Goal: Navigation & Orientation: Find specific page/section

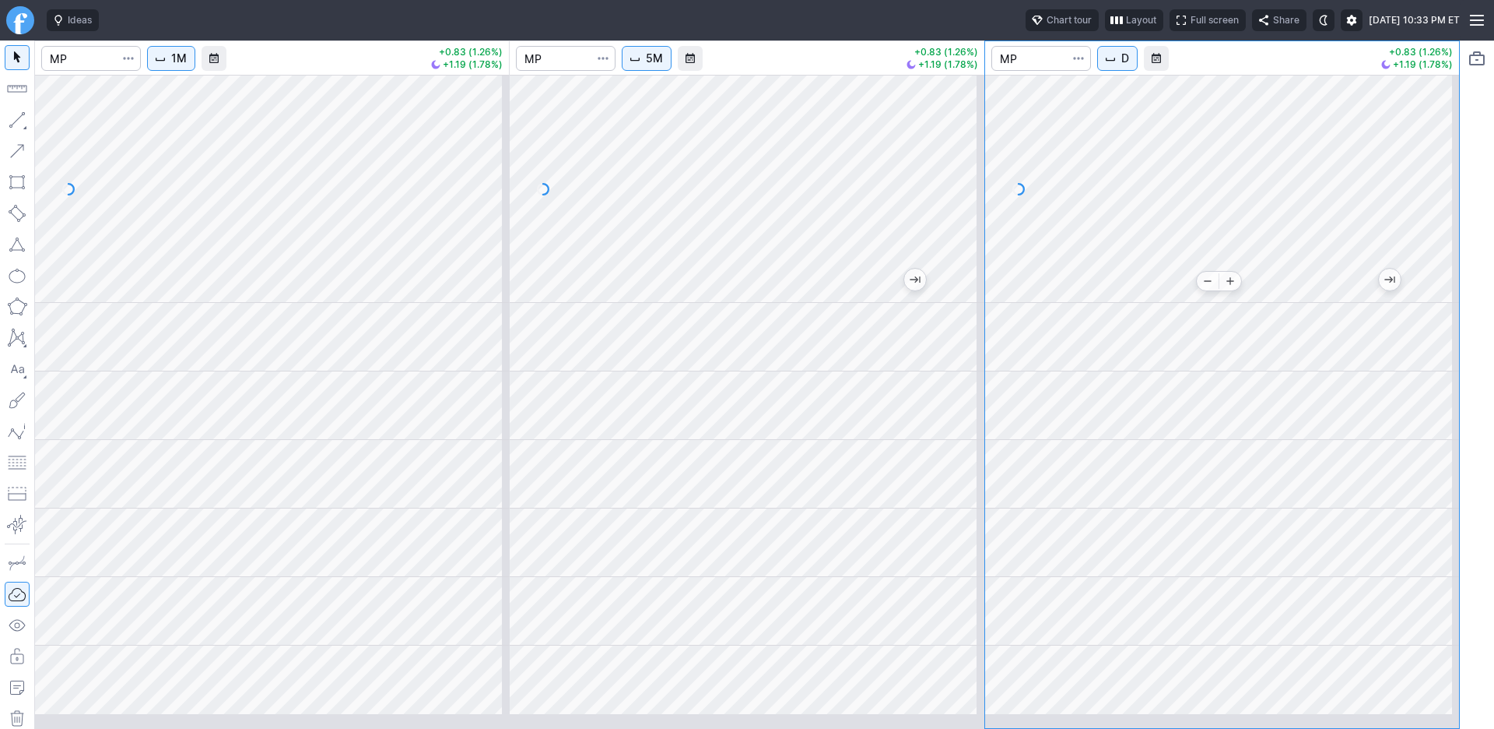
click at [1252, 303] on div at bounding box center [1222, 189] width 474 height 228
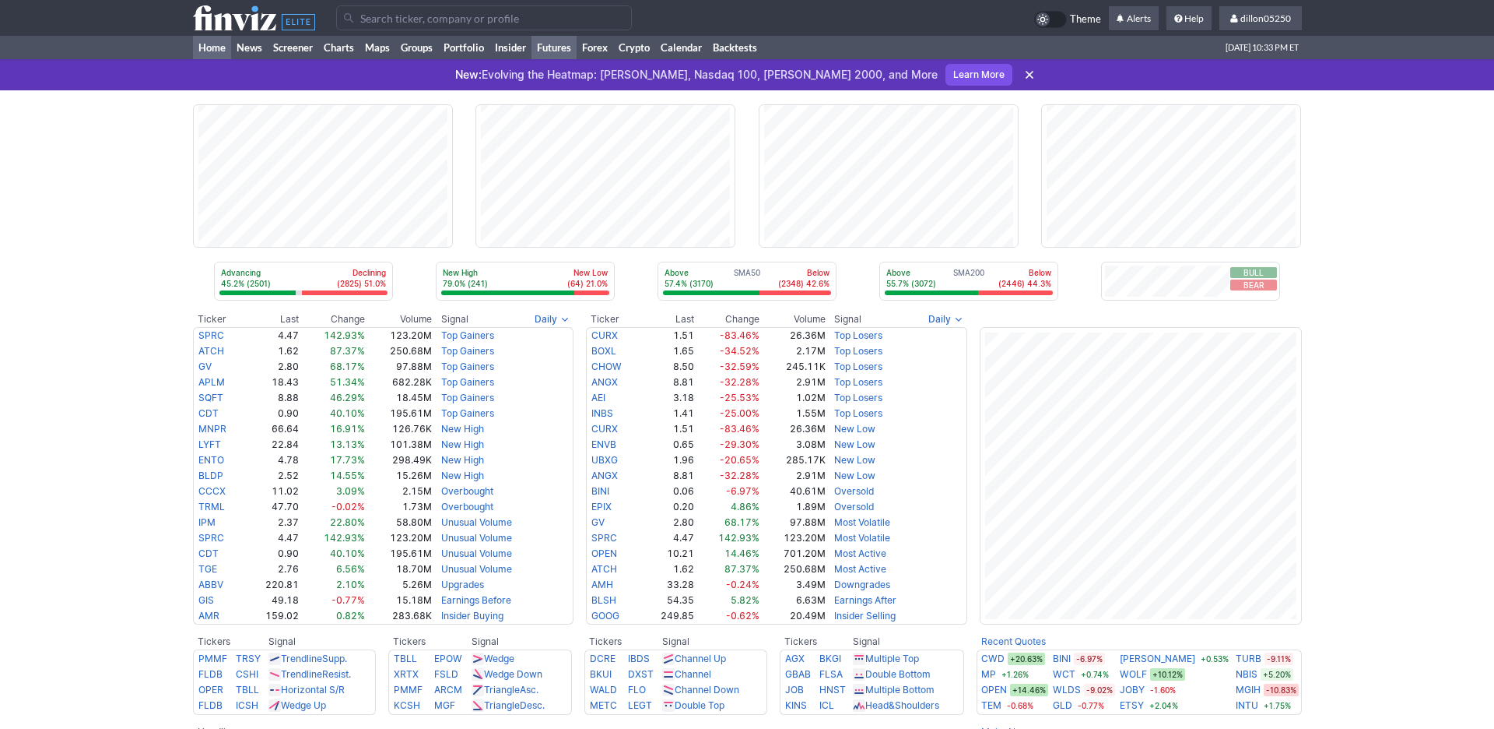
click at [577, 59] on link "Futures" at bounding box center [554, 47] width 45 height 23
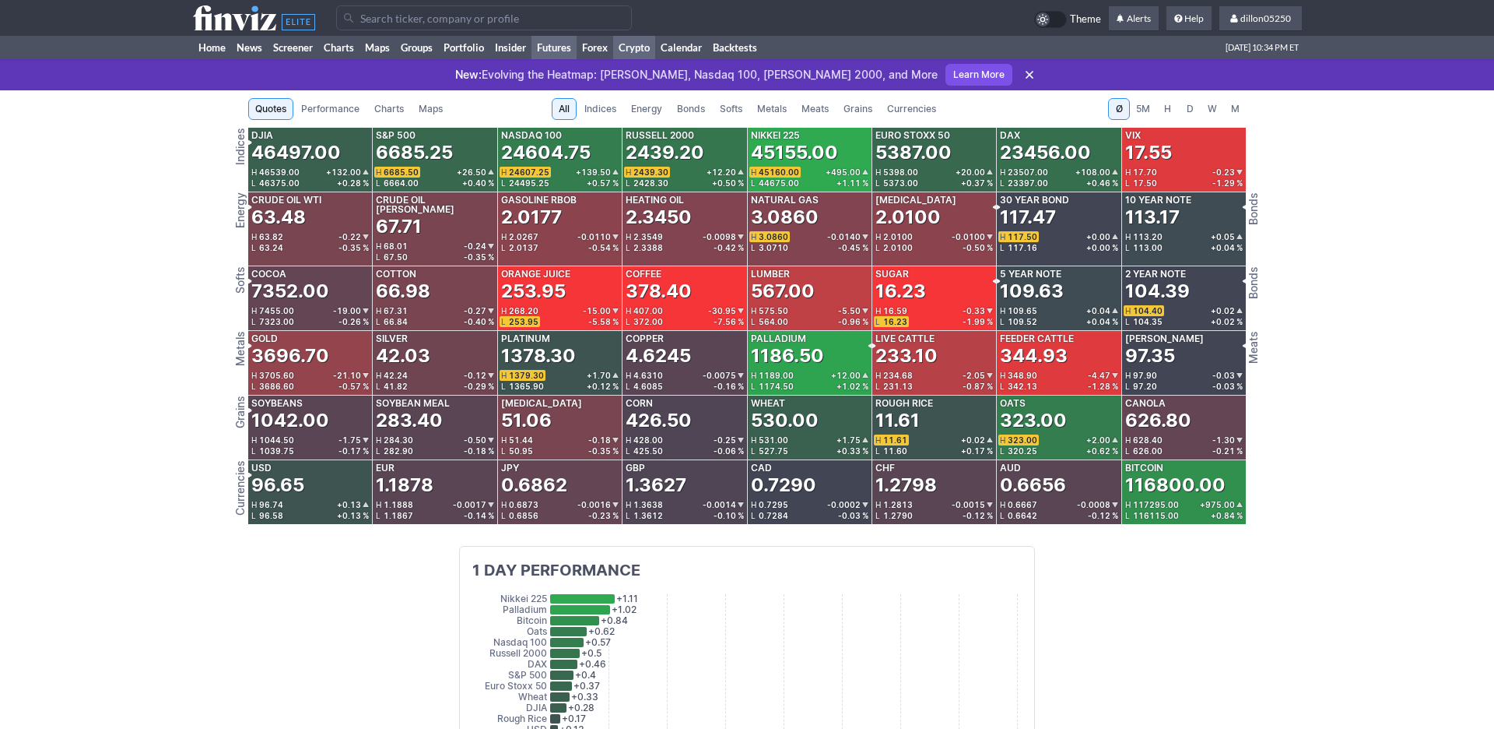
click at [655, 59] on link "Crypto" at bounding box center [634, 47] width 42 height 23
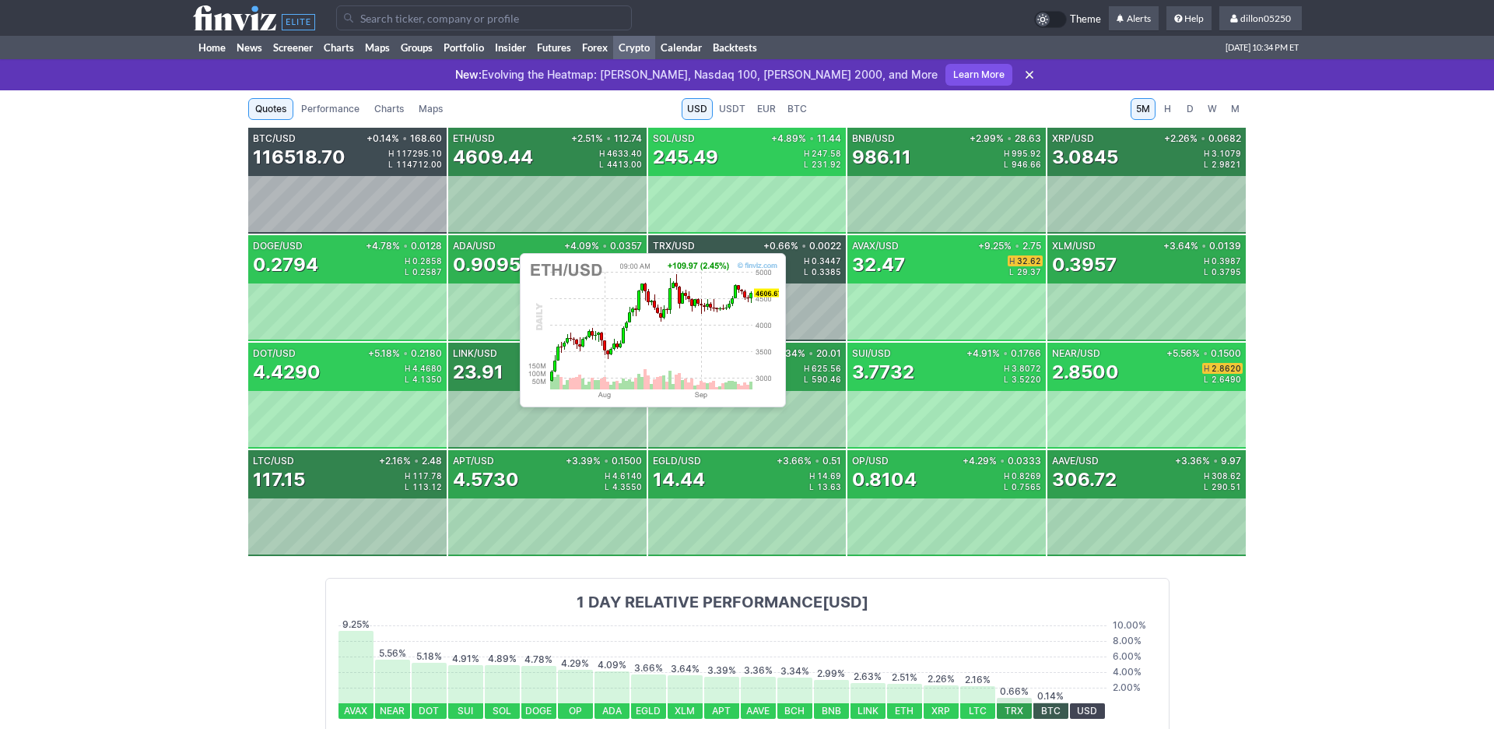
scroll to position [105, 0]
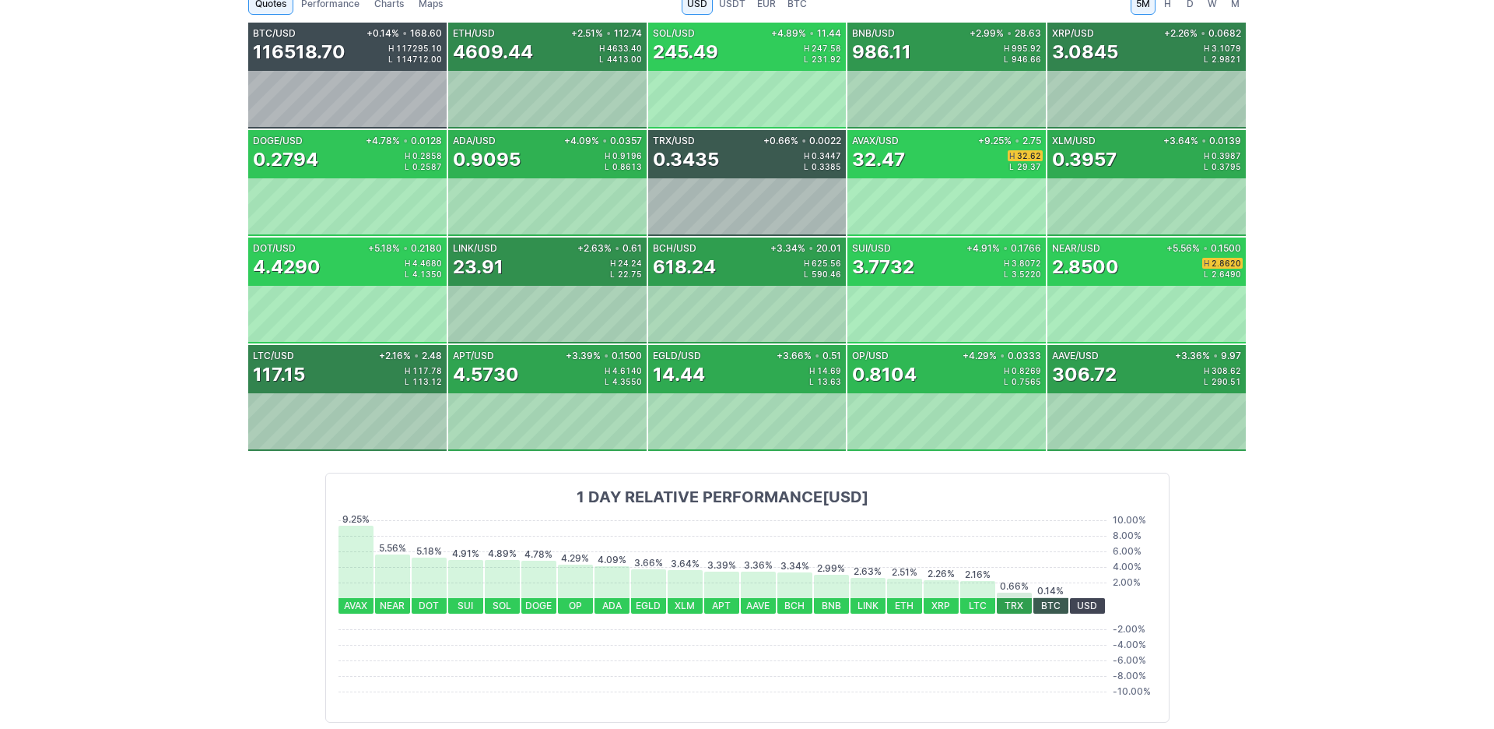
click at [188, 249] on div "Quotes Performance Charts Maps USD USDT EUR BTC 5M H D W M BTC/USD +0.14% • 168…" at bounding box center [747, 364] width 1494 height 759
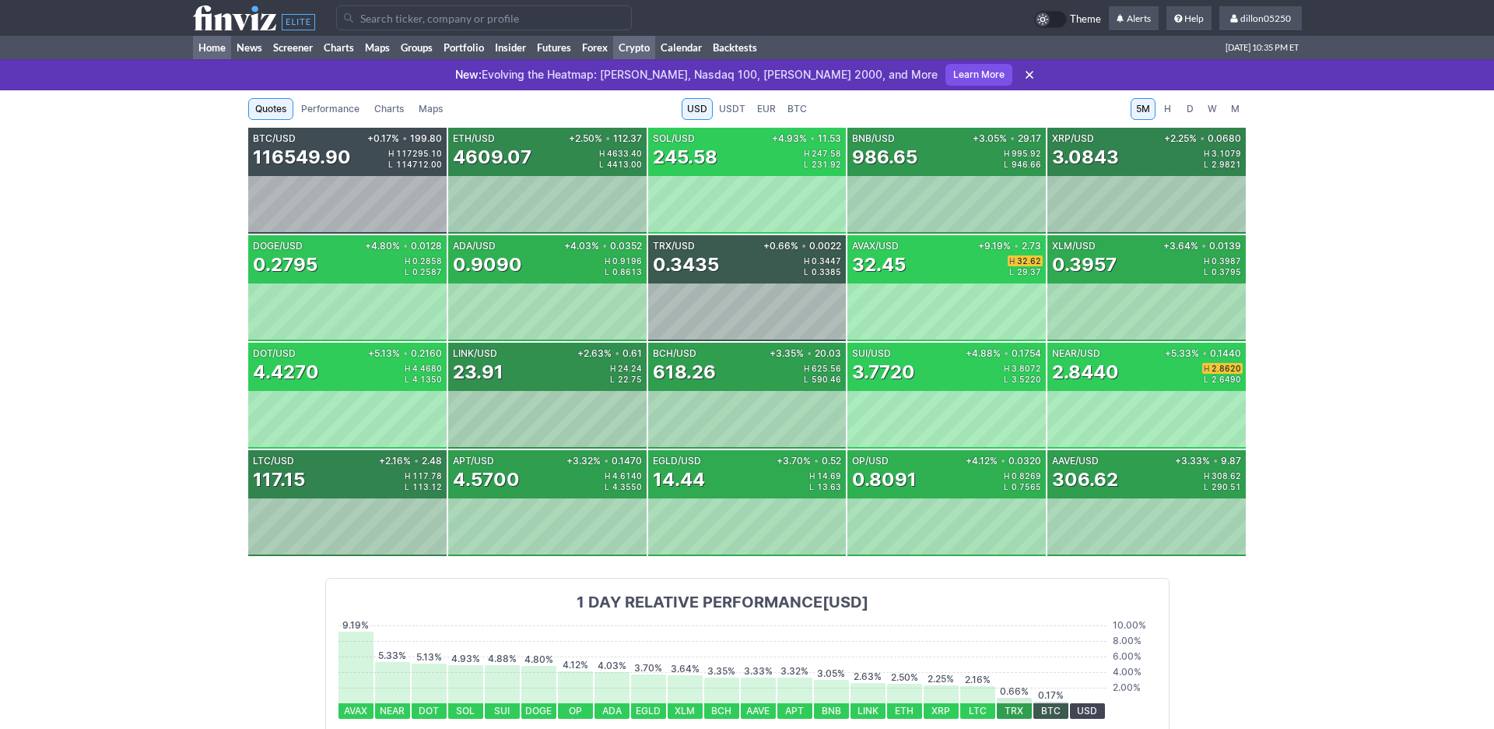
click at [214, 59] on link "Home" at bounding box center [212, 47] width 38 height 23
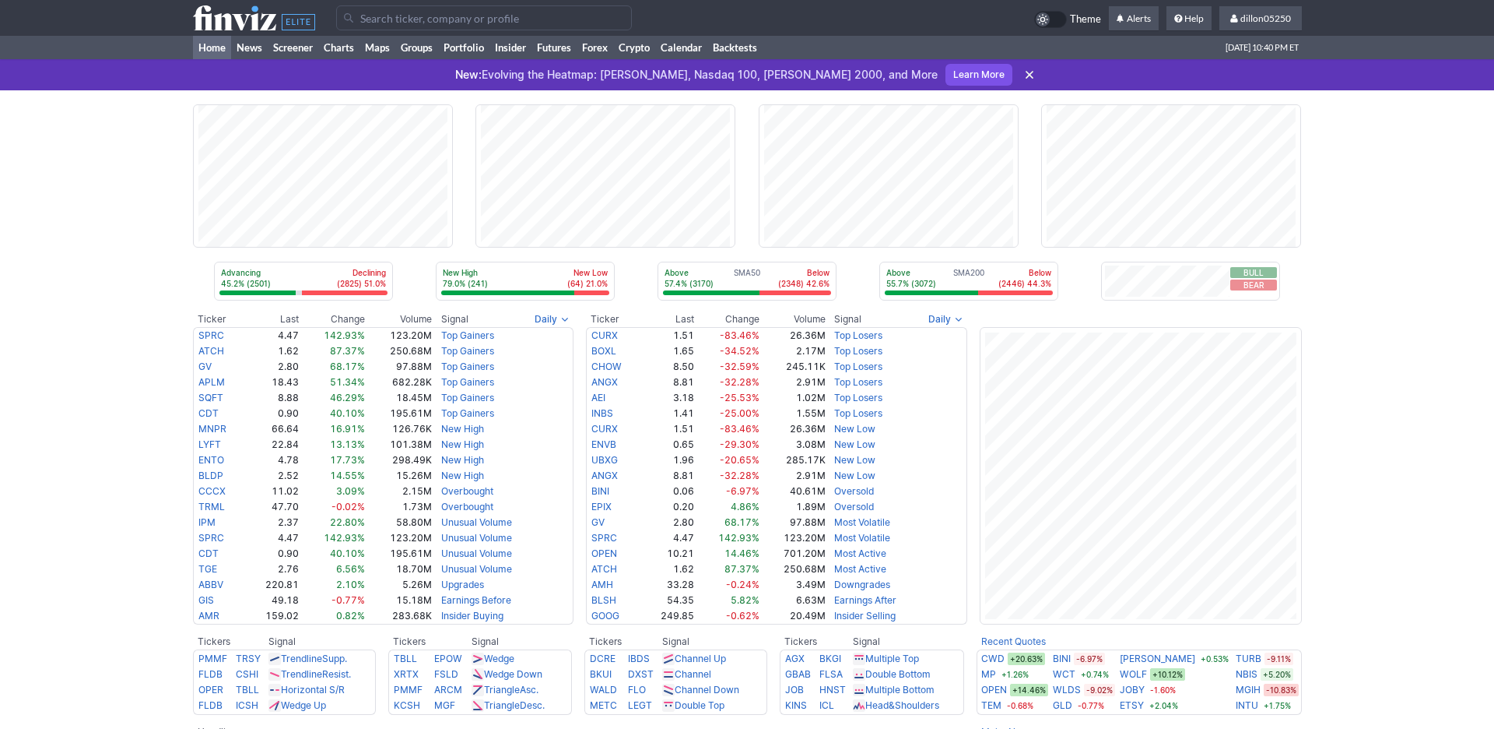
scroll to position [70, 0]
